Goal: Task Accomplishment & Management: Complete application form

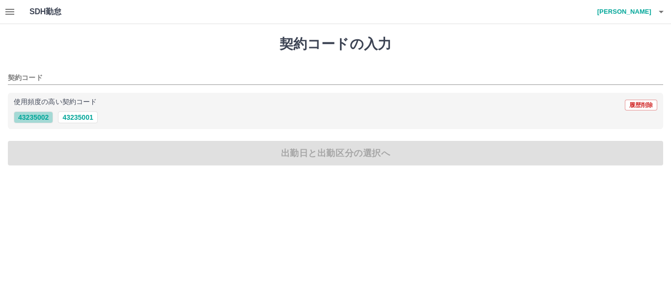
click at [27, 119] on button "43235002" at bounding box center [33, 118] width 39 height 12
type input "********"
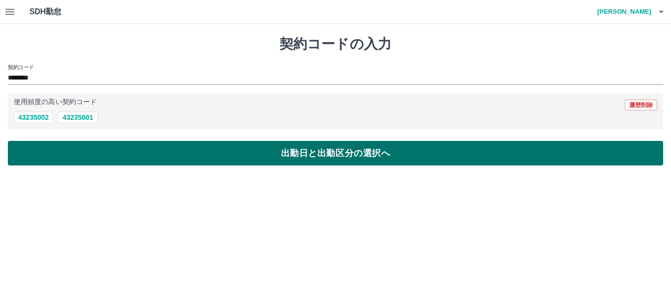
click at [105, 151] on button "出勤日と出勤区分の選択へ" at bounding box center [336, 153] width 656 height 25
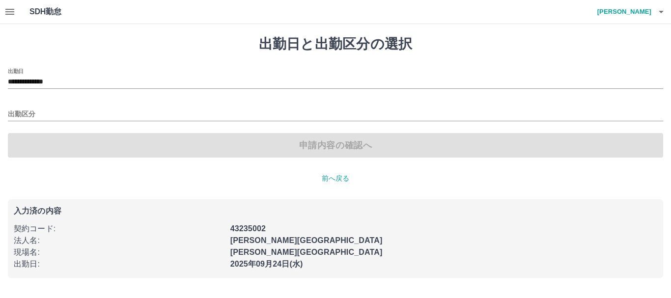
click at [105, 151] on div "申請内容の確認へ" at bounding box center [336, 145] width 656 height 25
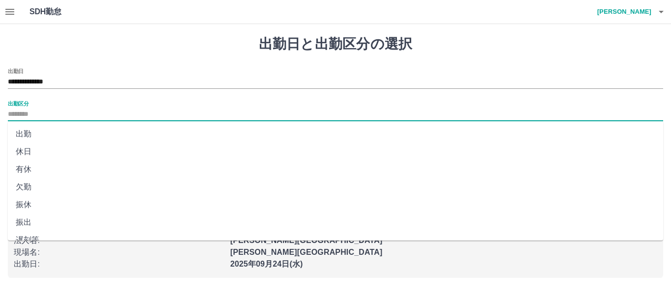
click at [95, 115] on input "出勤区分" at bounding box center [336, 115] width 656 height 12
click at [89, 138] on li "出勤" at bounding box center [336, 134] width 656 height 18
type input "**"
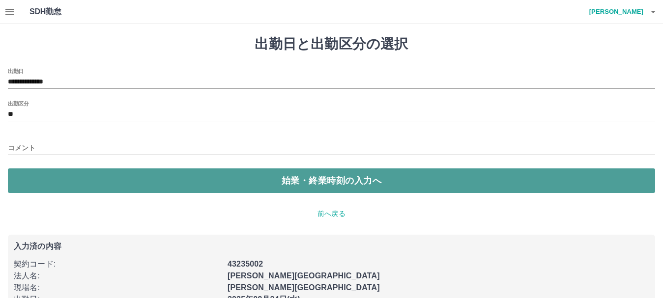
click at [155, 187] on button "始業・終業時刻の入力へ" at bounding box center [331, 181] width 647 height 25
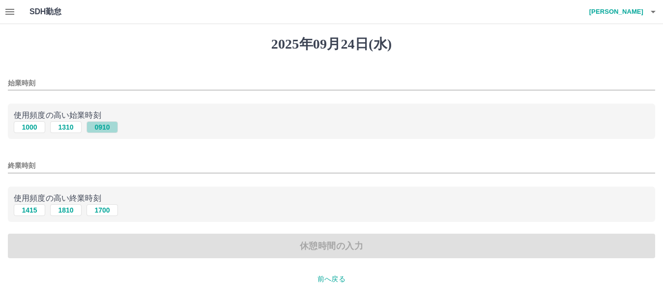
click at [107, 126] on button "0910" at bounding box center [102, 127] width 31 height 12
type input "****"
click at [72, 212] on button "1810" at bounding box center [65, 210] width 31 height 12
type input "****"
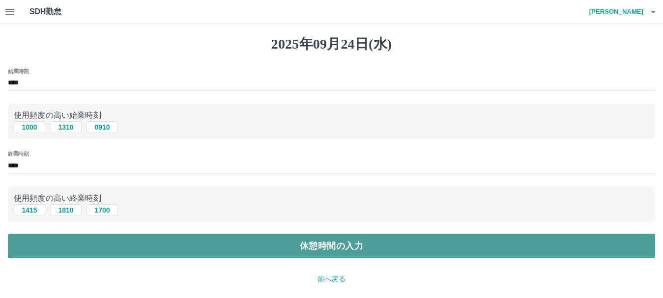
click at [85, 238] on button "休憩時間の入力" at bounding box center [331, 246] width 647 height 25
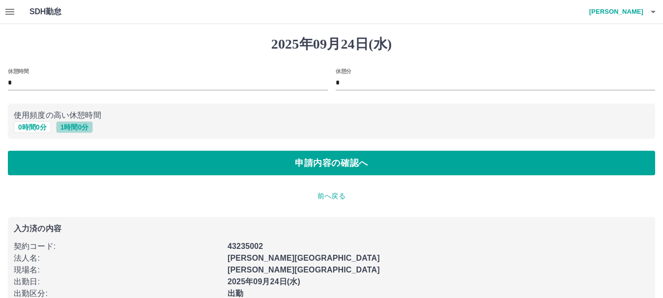
click at [72, 129] on button "1 時間 0 分" at bounding box center [74, 127] width 37 height 12
type input "*"
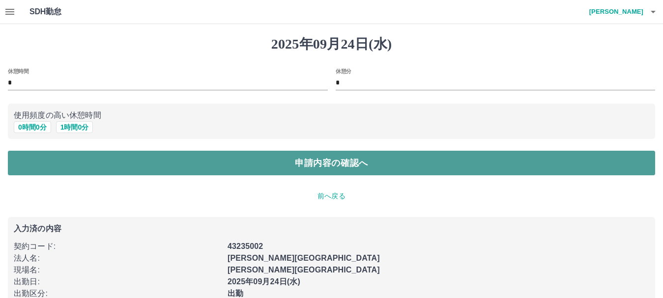
click at [77, 164] on button "申請内容の確認へ" at bounding box center [331, 163] width 647 height 25
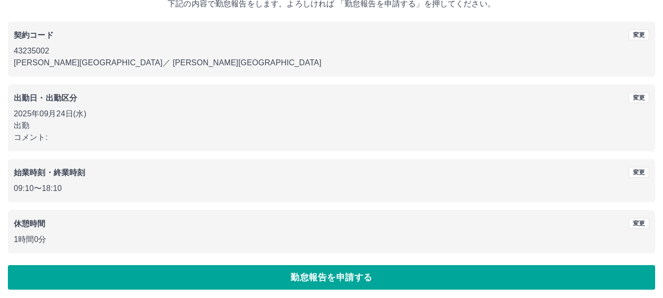
scroll to position [70, 0]
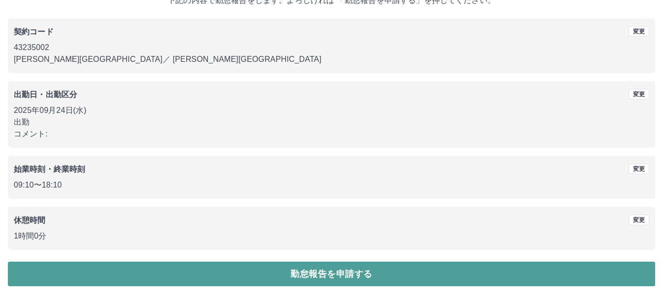
click at [332, 280] on button "勤怠報告を申請する" at bounding box center [331, 274] width 647 height 25
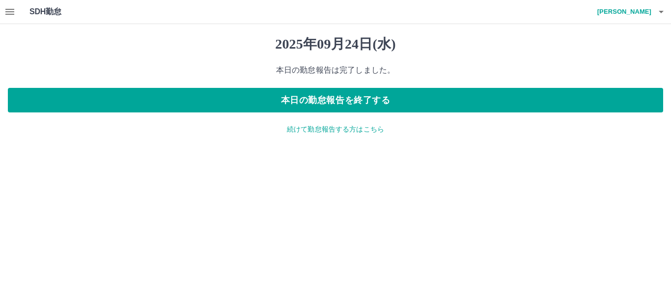
click at [10, 6] on button "button" at bounding box center [10, 12] width 20 height 24
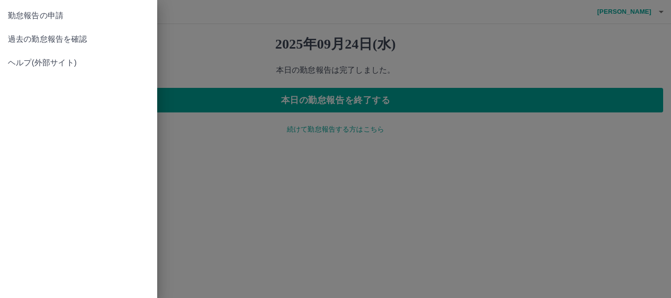
click at [51, 39] on span "過去の勤怠報告を確認" at bounding box center [79, 39] width 142 height 12
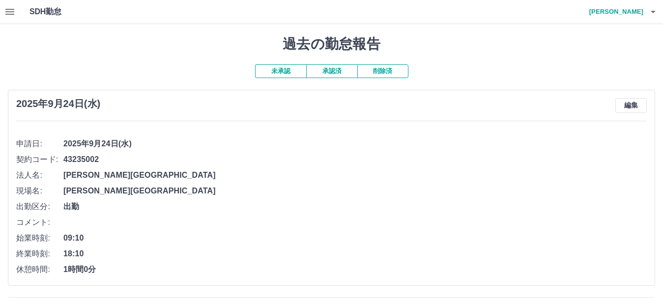
click at [648, 13] on icon "button" at bounding box center [653, 12] width 12 height 12
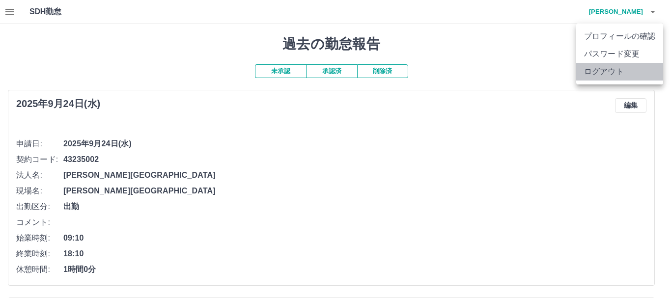
click at [621, 69] on li "ログアウト" at bounding box center [620, 72] width 87 height 18
